Goal: Task Accomplishment & Management: Complete application form

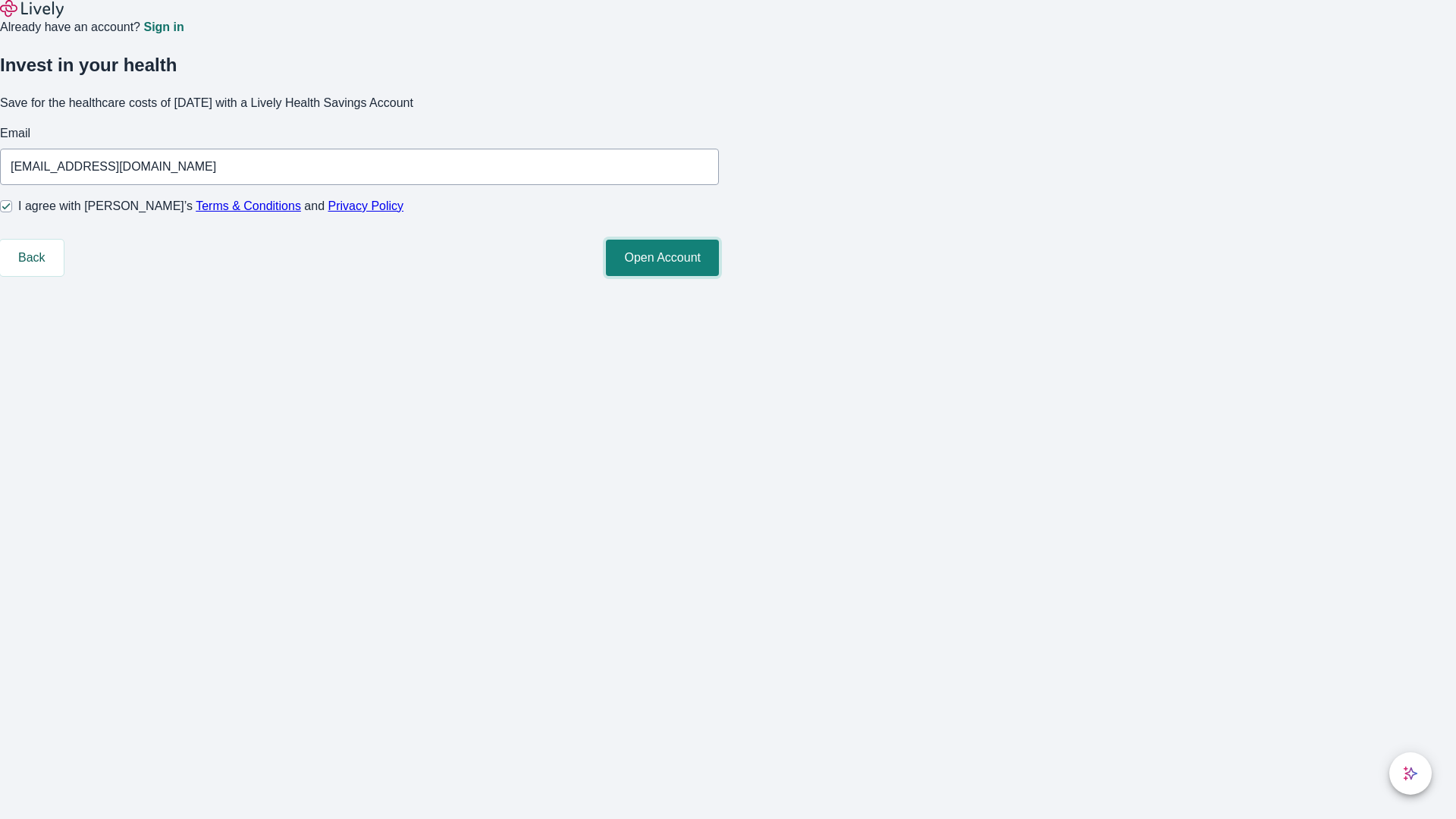
click at [719, 276] on button "Open Account" at bounding box center [662, 257] width 113 height 36
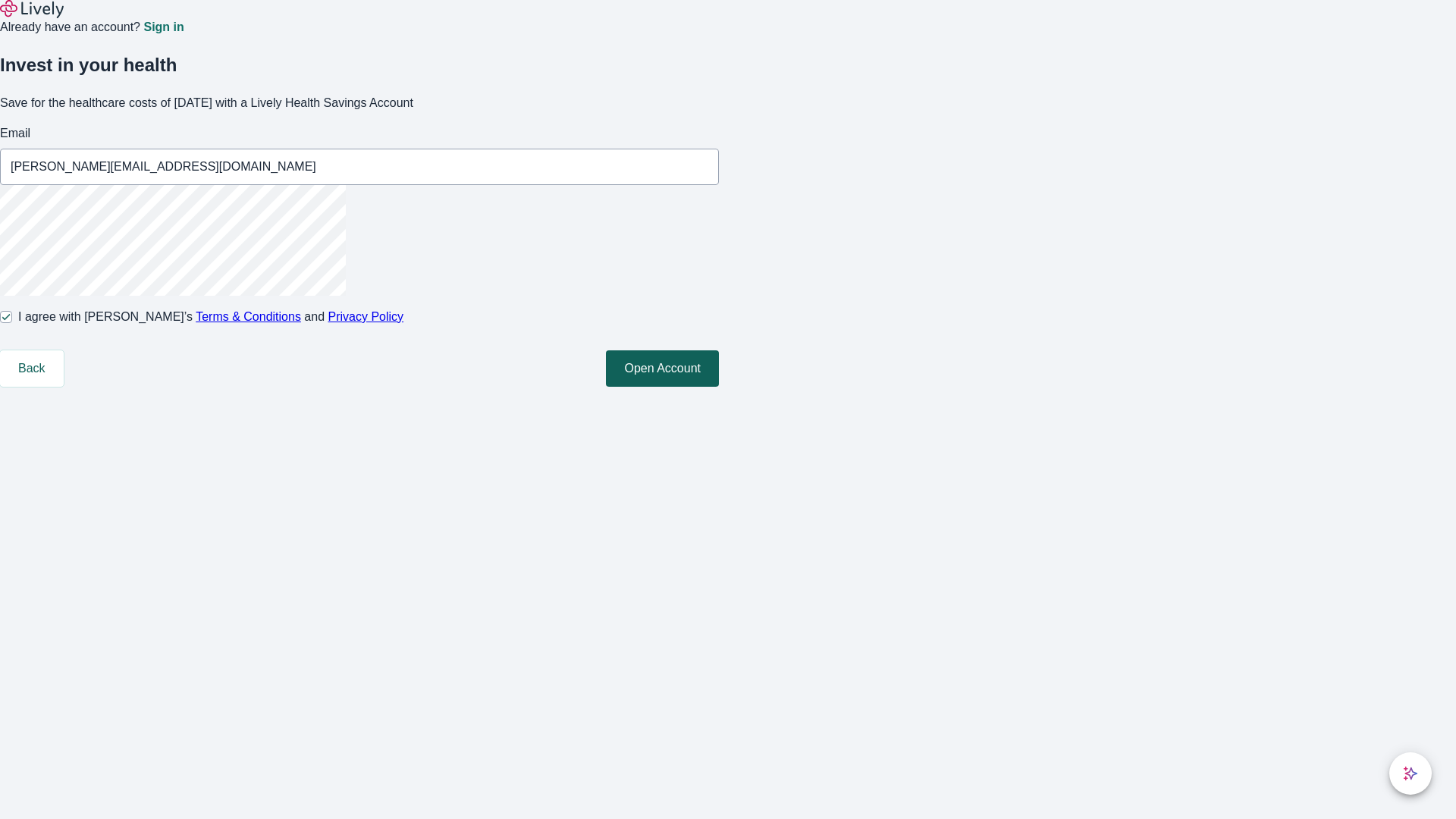
type input "[PERSON_NAME][EMAIL_ADDRESS][DOMAIN_NAME]"
click at [12, 323] on input "I agree with Lively’s Terms & Conditions and Privacy Policy" at bounding box center [6, 317] width 12 height 12
checkbox input "false"
type input "[EMAIL_ADDRESS][DOMAIN_NAME]"
click at [12, 323] on input "I agree with Lively’s Terms & Conditions and Privacy Policy" at bounding box center [6, 317] width 12 height 12
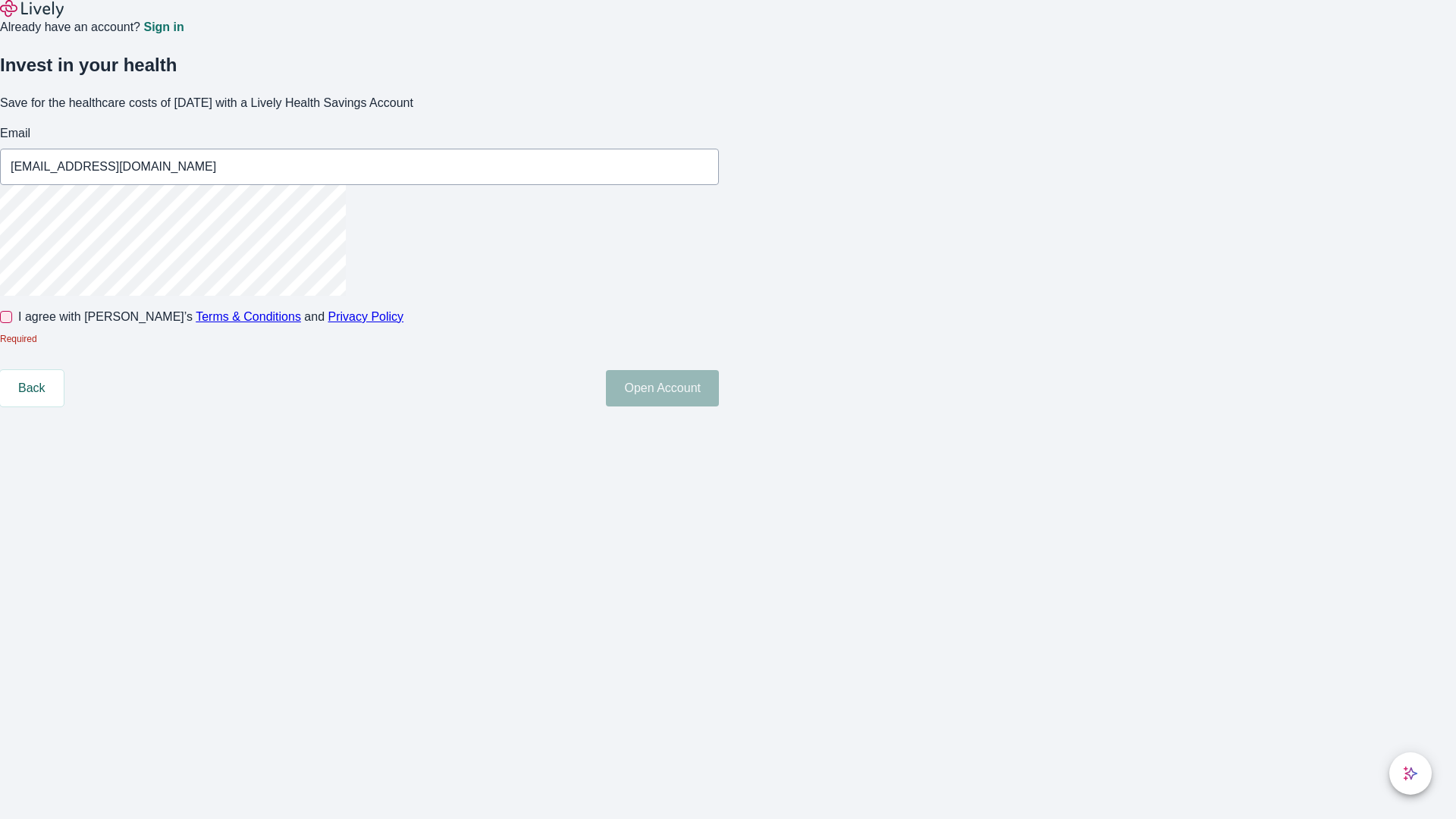
checkbox input "true"
click at [719, 406] on button "Open Account" at bounding box center [662, 388] width 113 height 36
